Goal: Task Accomplishment & Management: Use online tool/utility

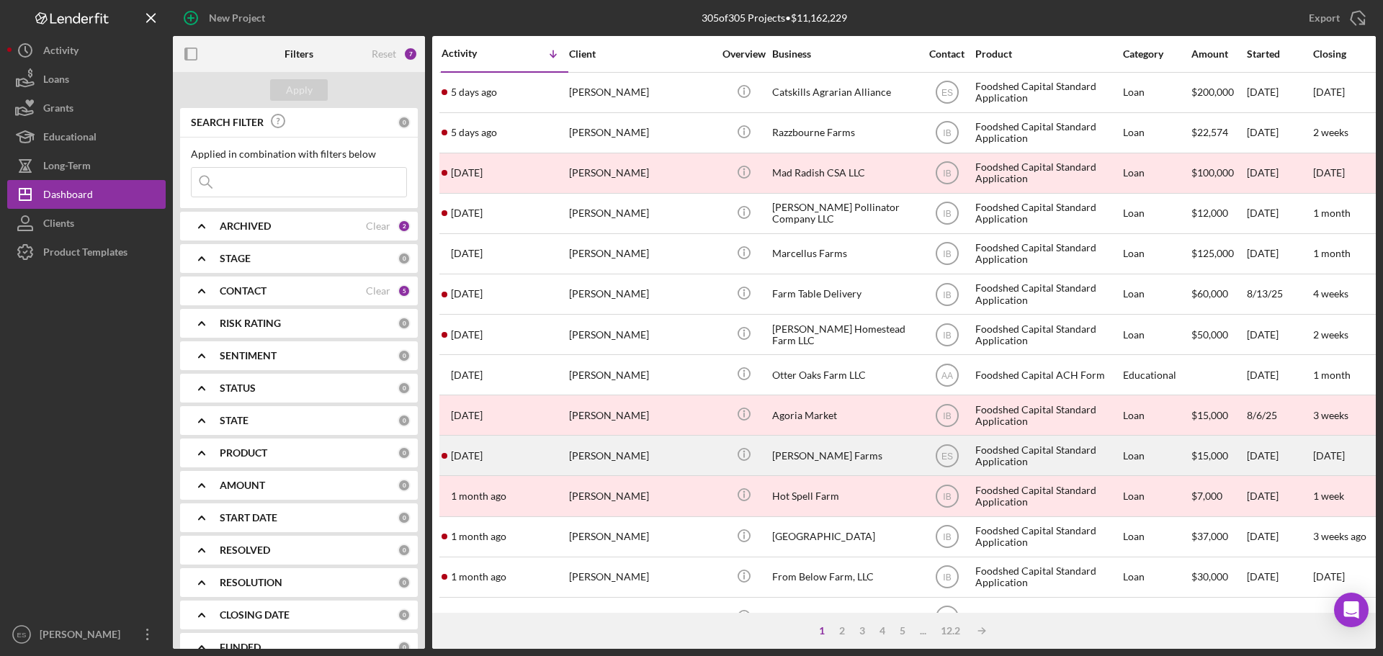
click at [602, 460] on div "[PERSON_NAME]" at bounding box center [641, 456] width 144 height 38
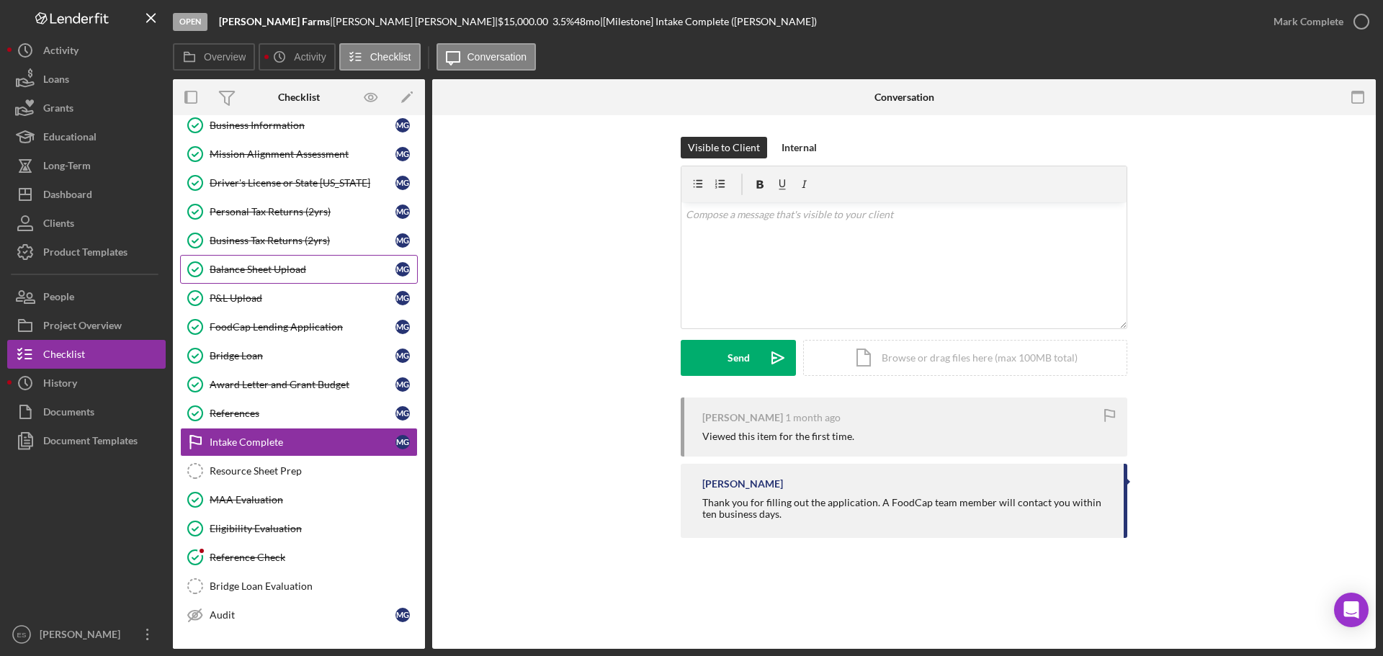
scroll to position [130, 0]
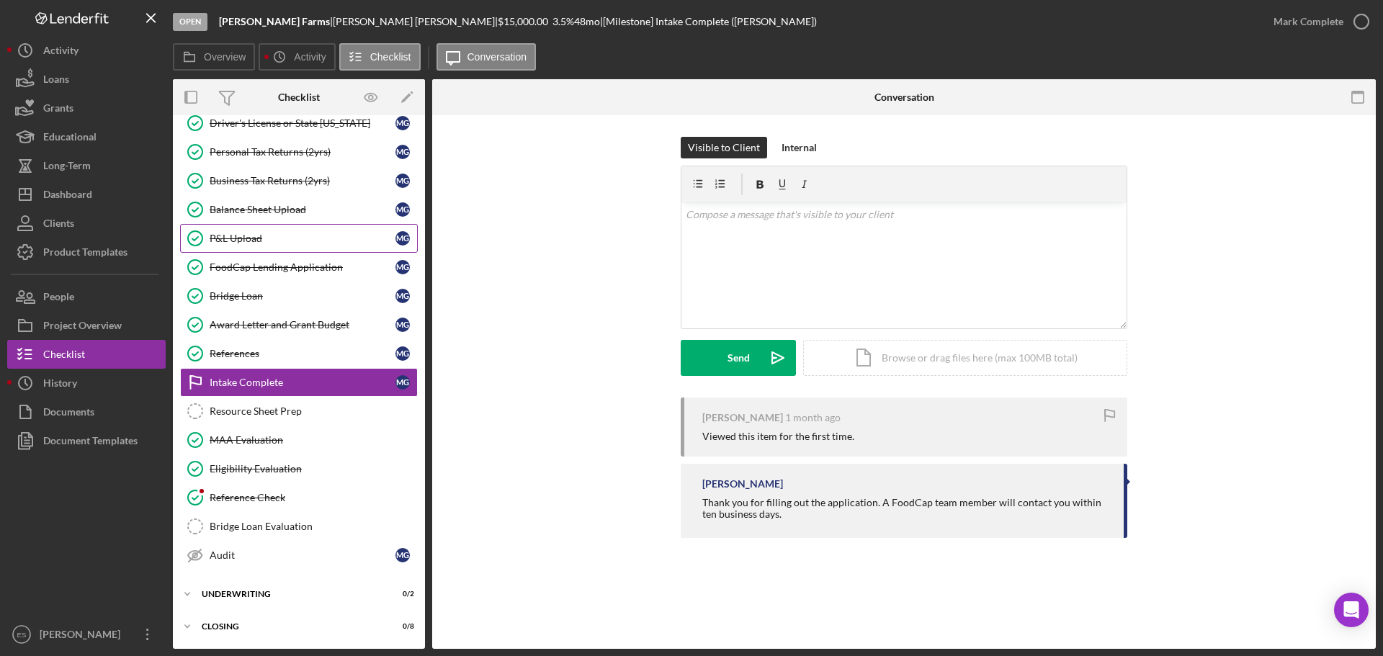
click at [259, 236] on div "P&L Upload" at bounding box center [303, 239] width 186 height 12
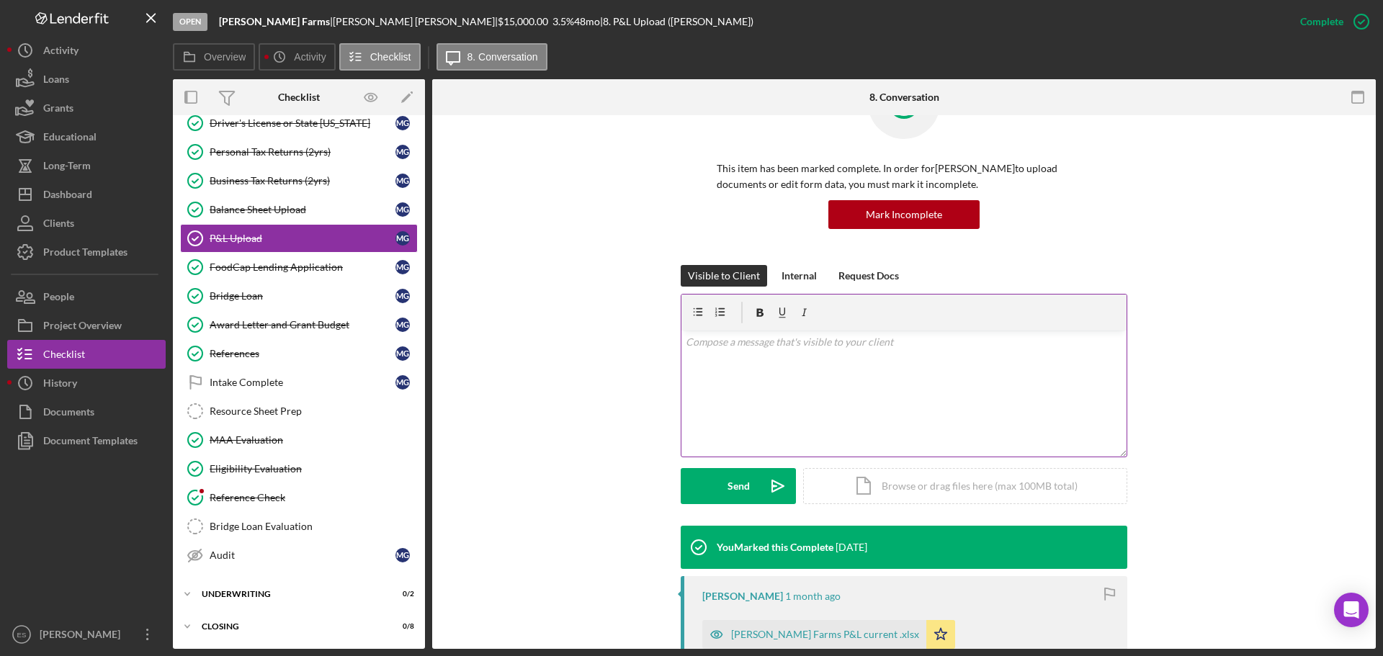
scroll to position [288, 0]
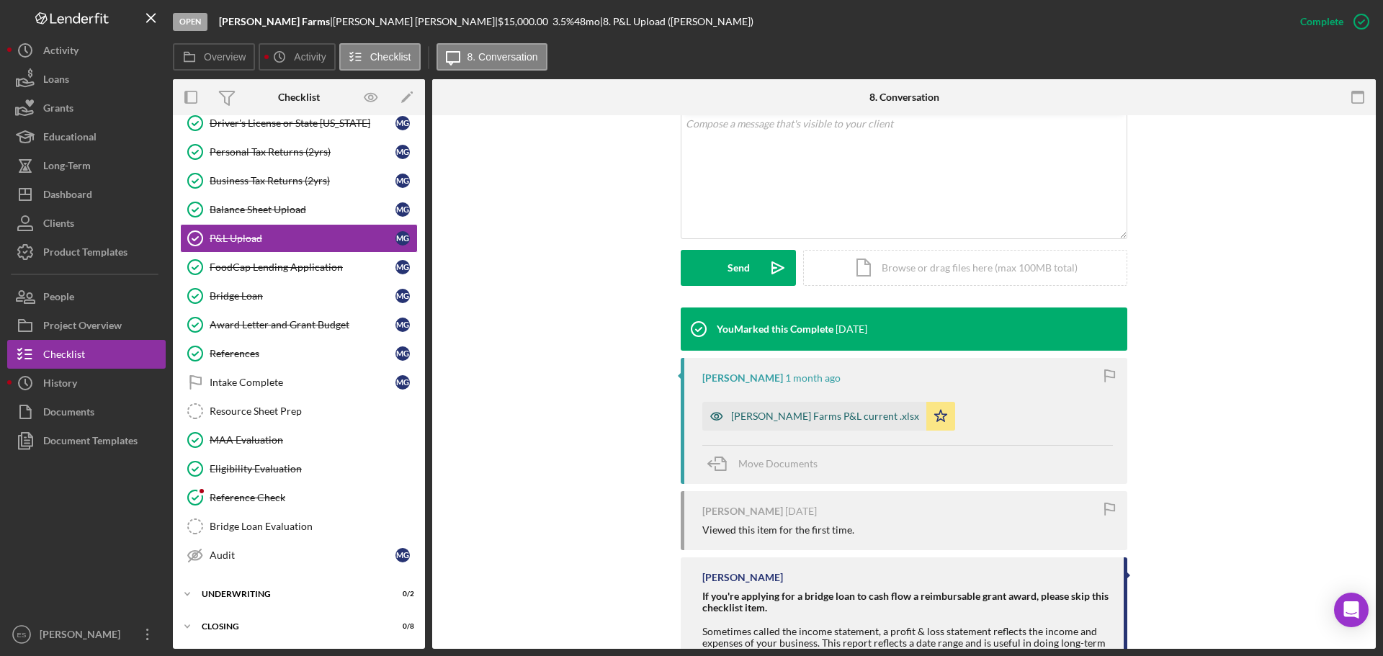
click at [811, 413] on div "[PERSON_NAME] Farms P&L current .xlsx" at bounding box center [825, 417] width 188 height 12
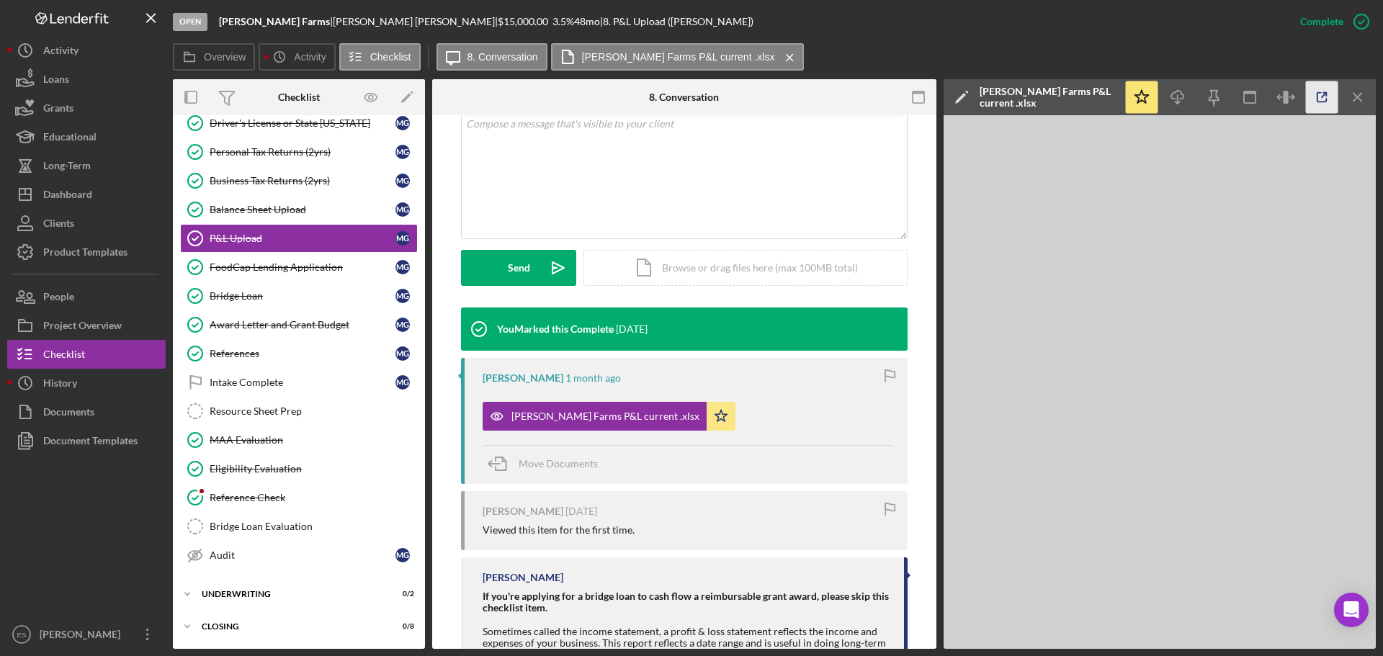
click at [1320, 95] on icon "button" at bounding box center [1322, 97] width 32 height 32
click at [267, 214] on div "Balance Sheet Upload" at bounding box center [303, 210] width 186 height 12
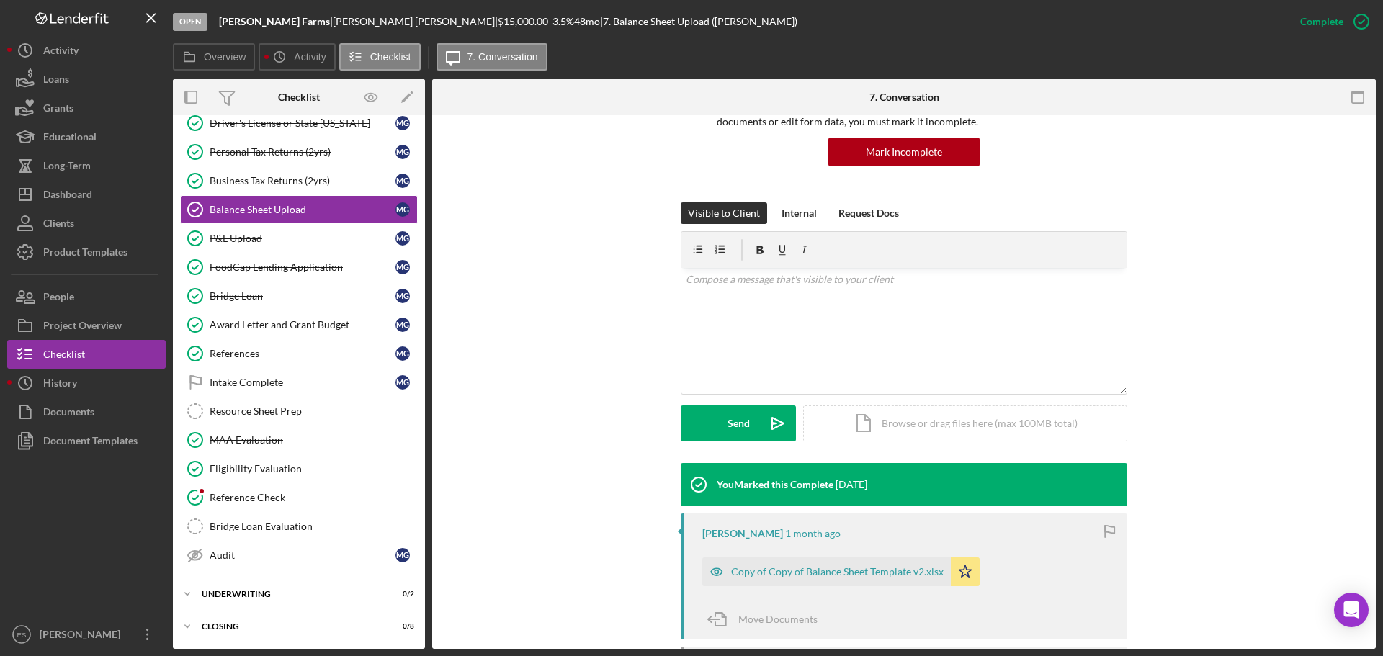
scroll to position [360, 0]
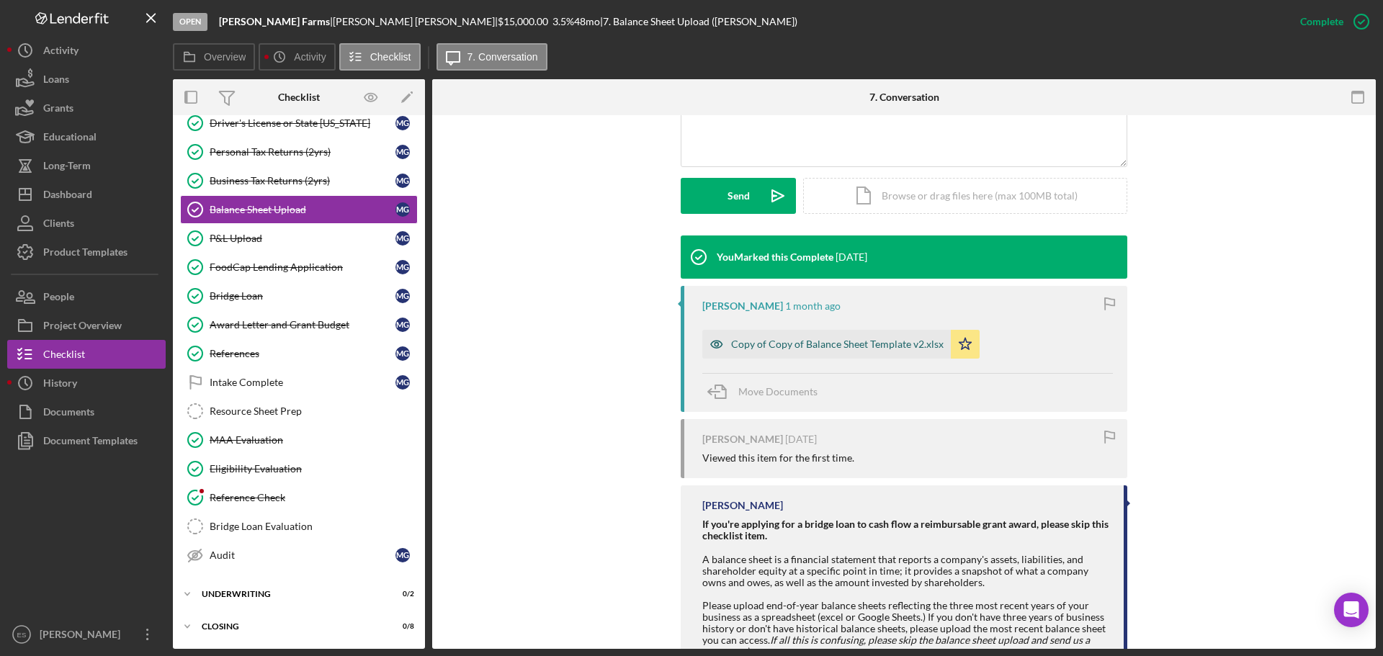
click at [784, 343] on div "Copy of Copy of Balance Sheet Template v2.xlsx" at bounding box center [837, 345] width 213 height 12
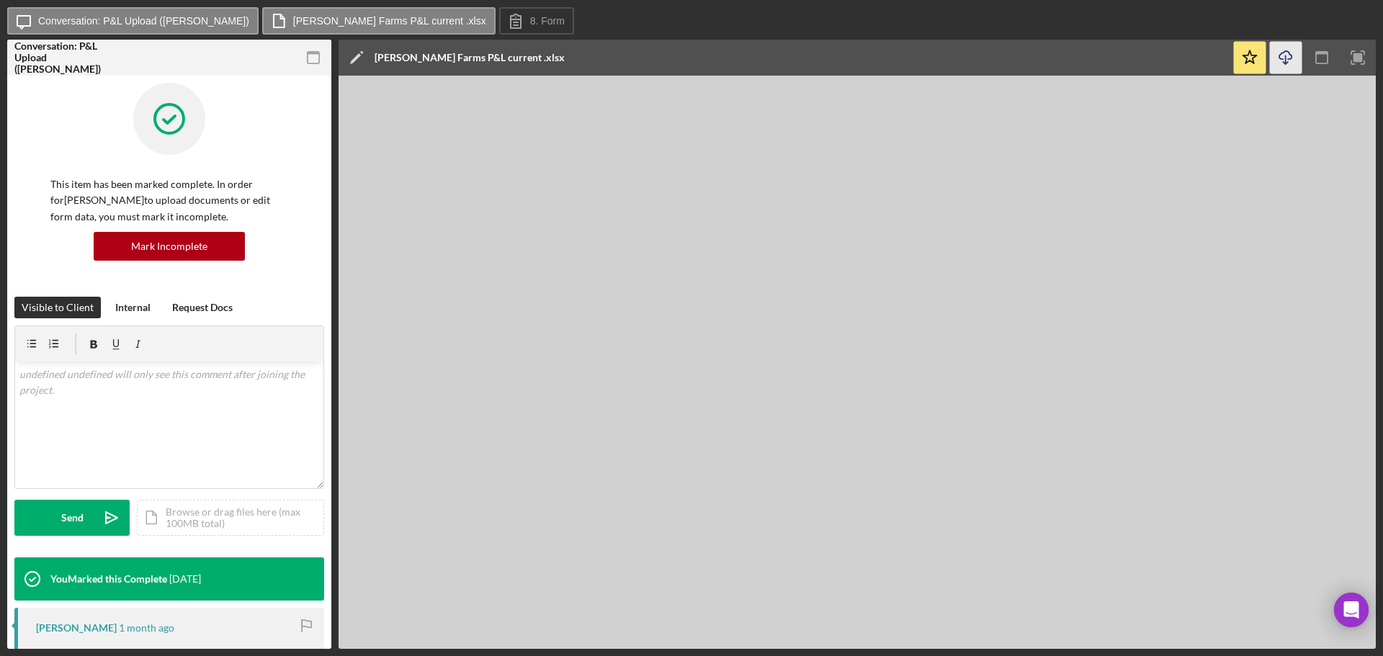
click at [1288, 66] on icon "Icon/Download" at bounding box center [1286, 58] width 32 height 32
